Goal: Task Accomplishment & Management: Use online tool/utility

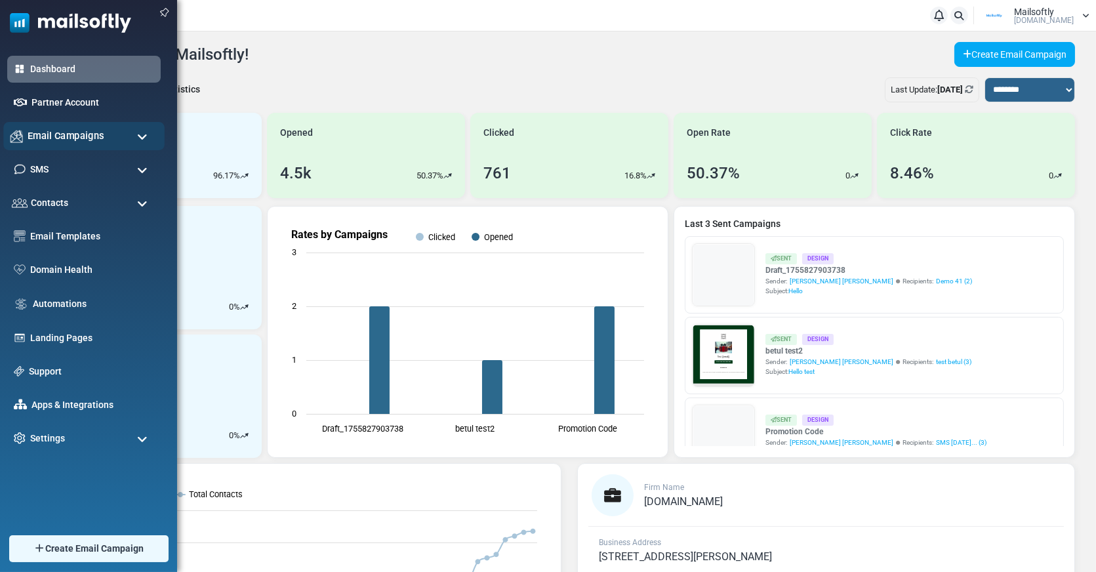
click at [52, 142] on span "Email Campaigns" at bounding box center [66, 136] width 77 height 14
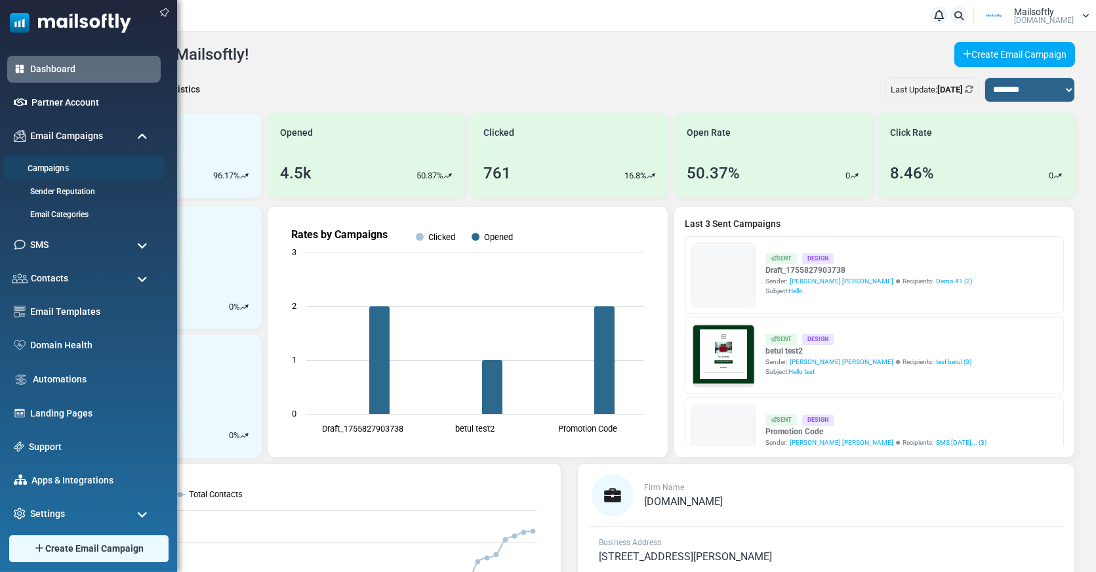
click at [66, 165] on link "Campaigns" at bounding box center [81, 169] width 157 height 12
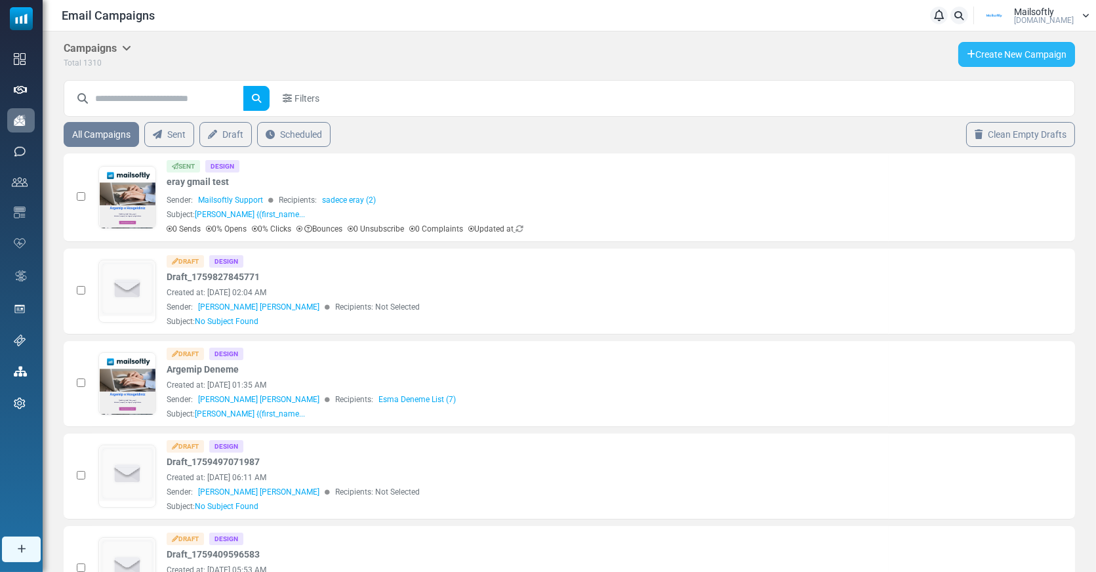
click at [992, 63] on link "Create New Campaign" at bounding box center [1016, 54] width 117 height 25
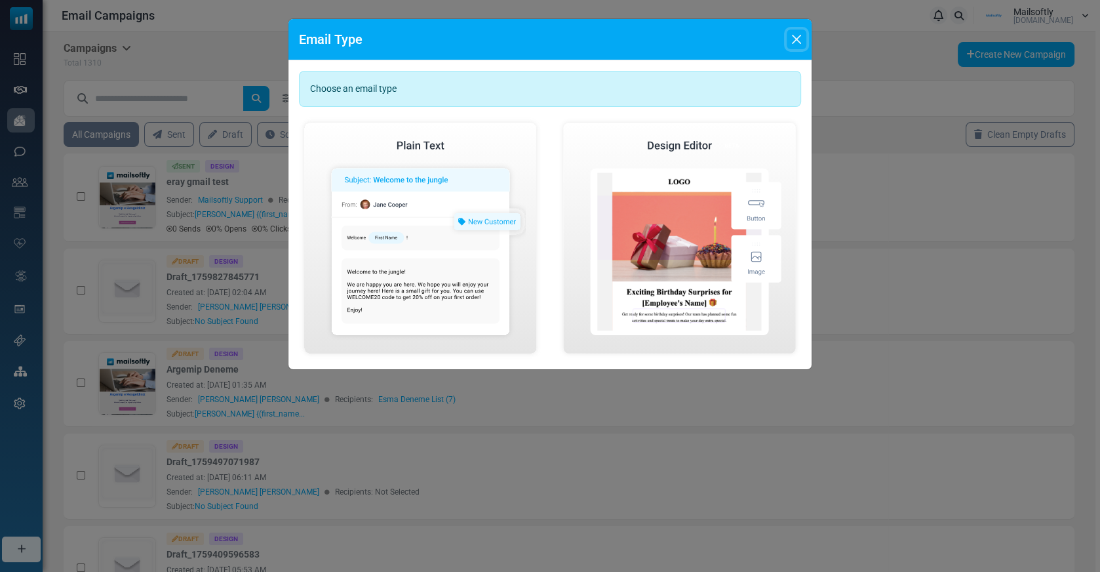
click at [799, 38] on button "Close" at bounding box center [797, 40] width 20 height 20
